Goal: Task Accomplishment & Management: Manage account settings

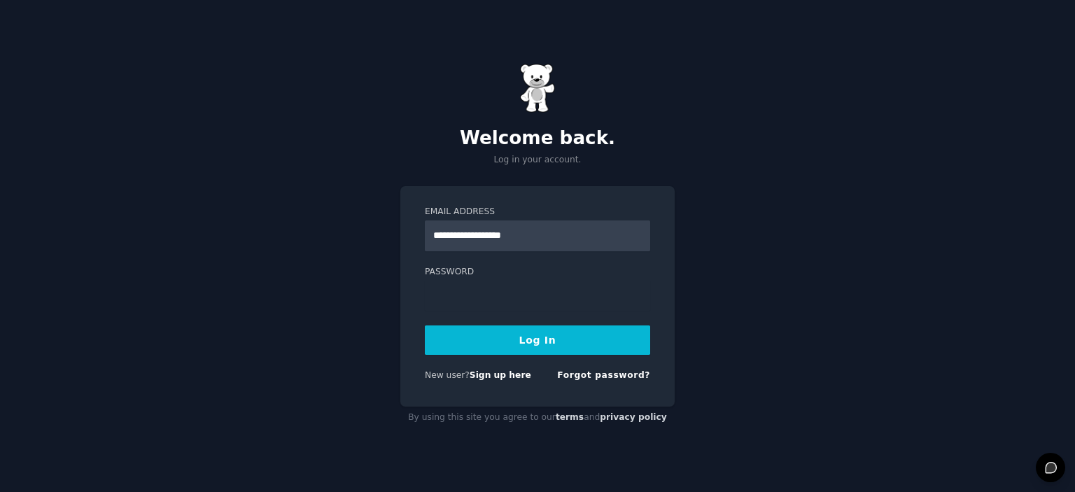
type input "**********"
click at [425, 325] on button "Log In" at bounding box center [537, 339] width 225 height 29
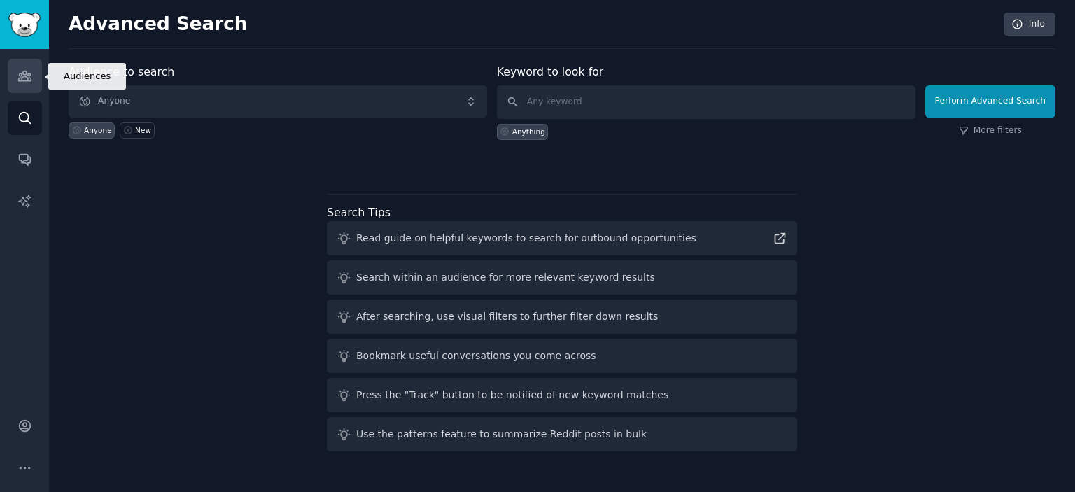
click at [26, 77] on icon "Sidebar" at bounding box center [24, 76] width 13 height 10
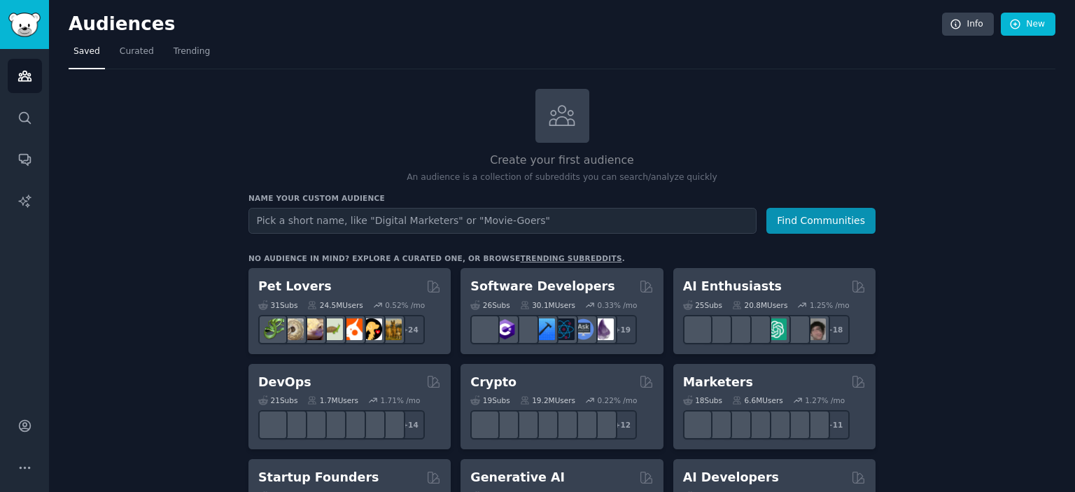
scroll to position [77, 0]
